Goal: Entertainment & Leisure: Consume media (video, audio)

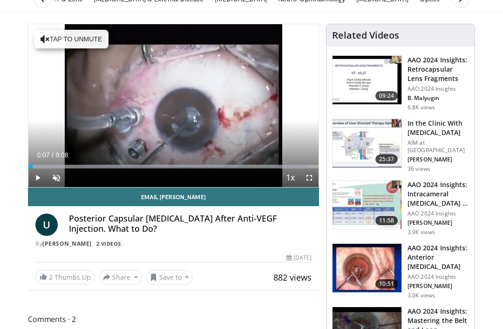
scroll to position [41, 0]
